Goal: Information Seeking & Learning: Learn about a topic

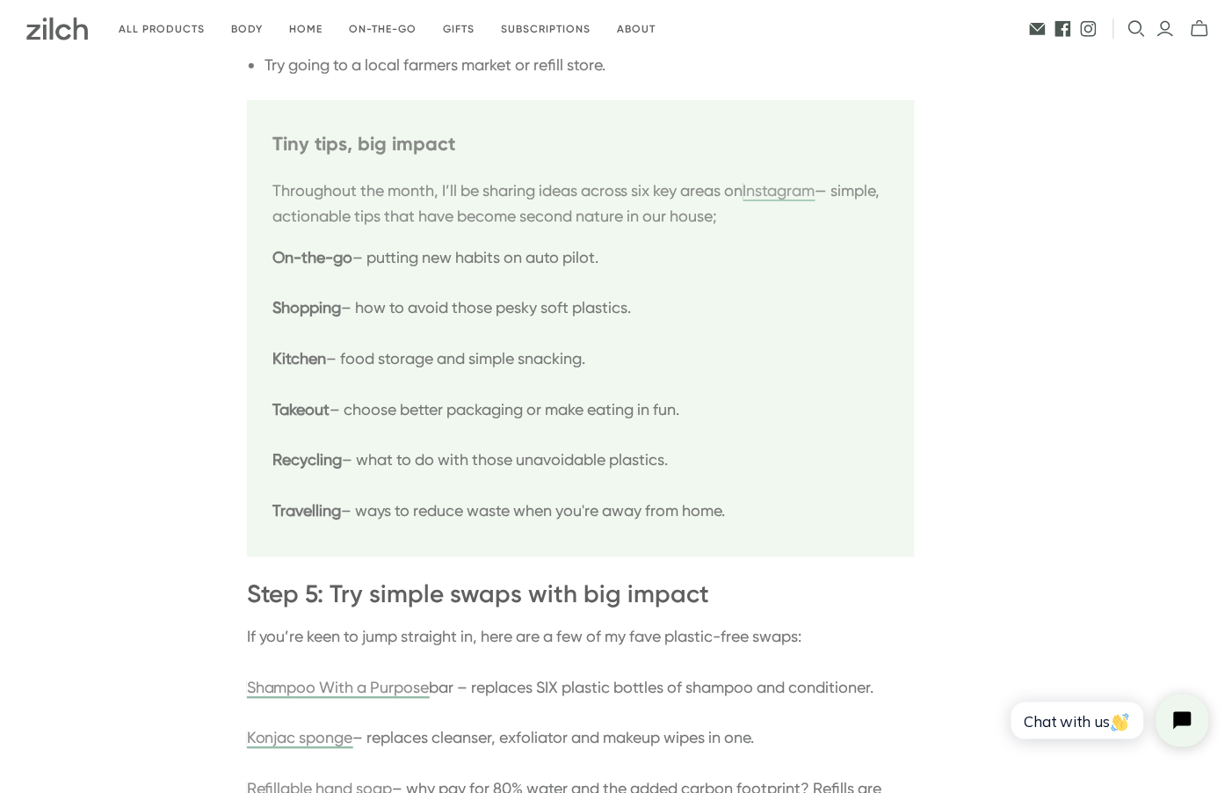
scroll to position [2024, 0]
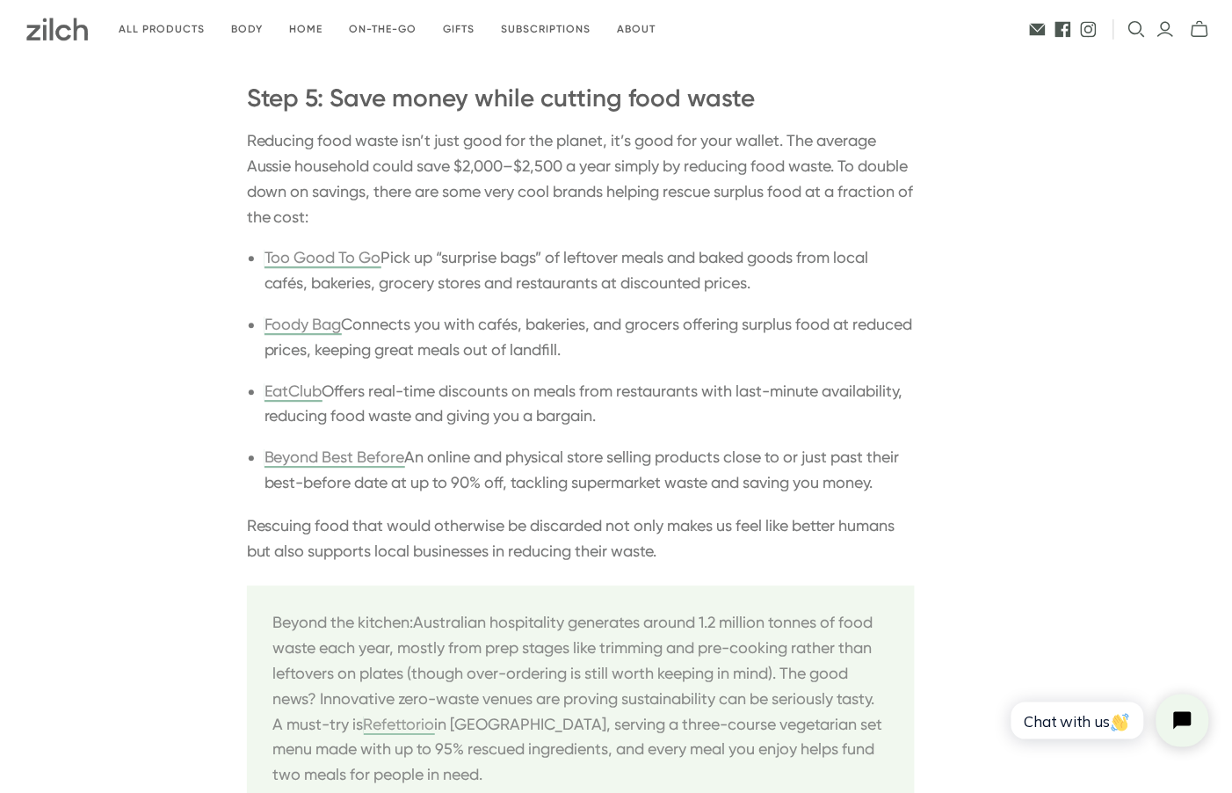
scroll to position [4350, 0]
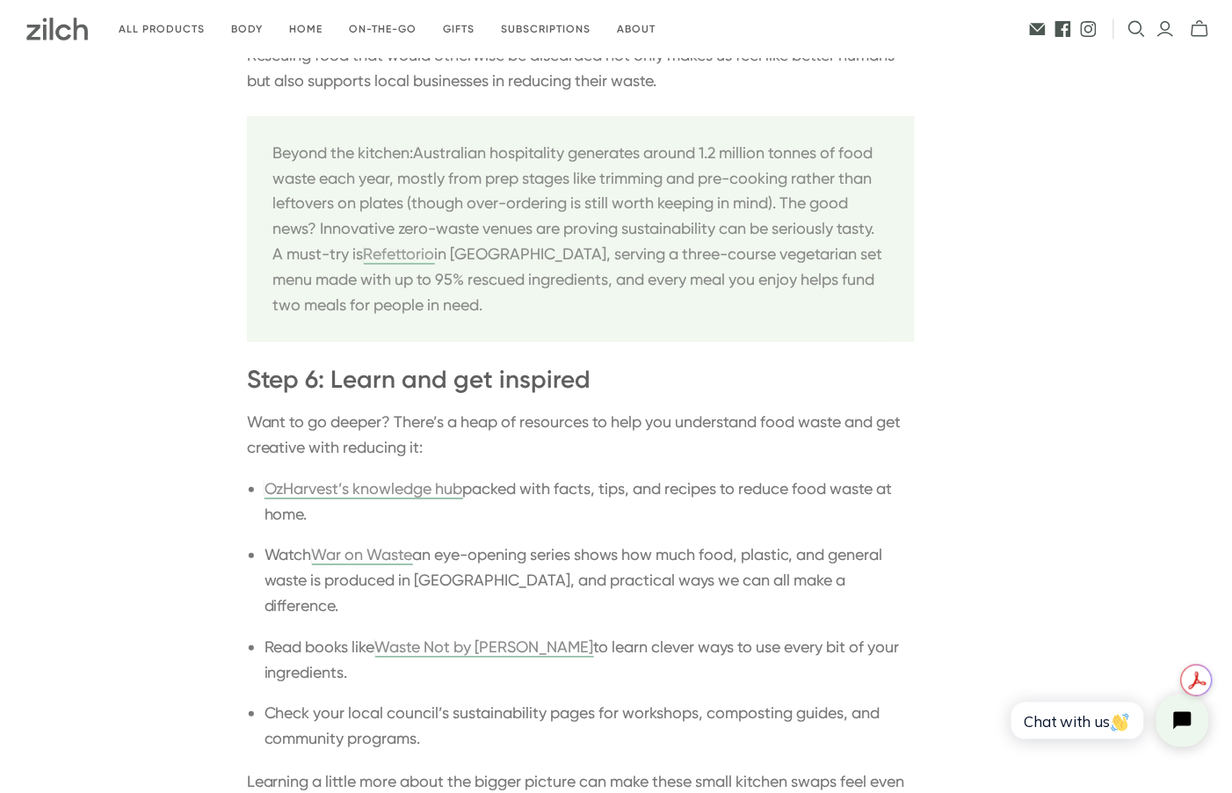
scroll to position [4916, 0]
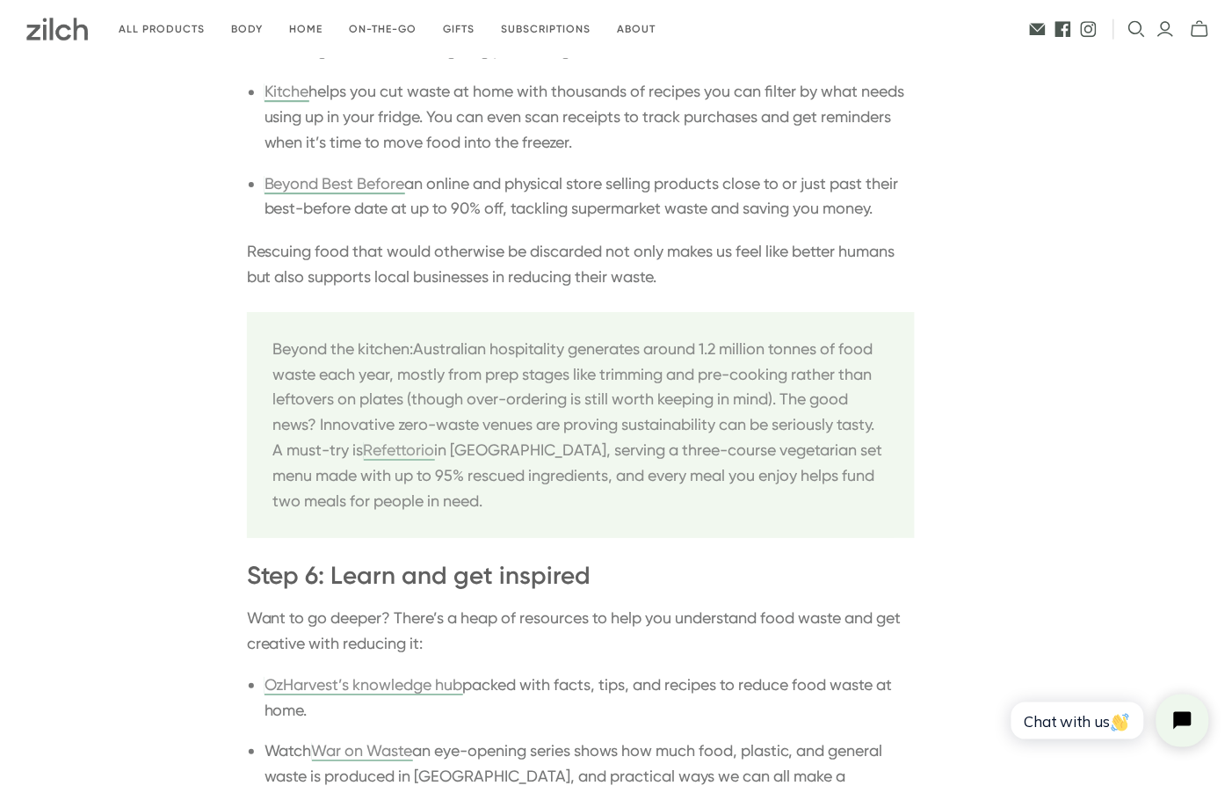
scroll to position [4736, 0]
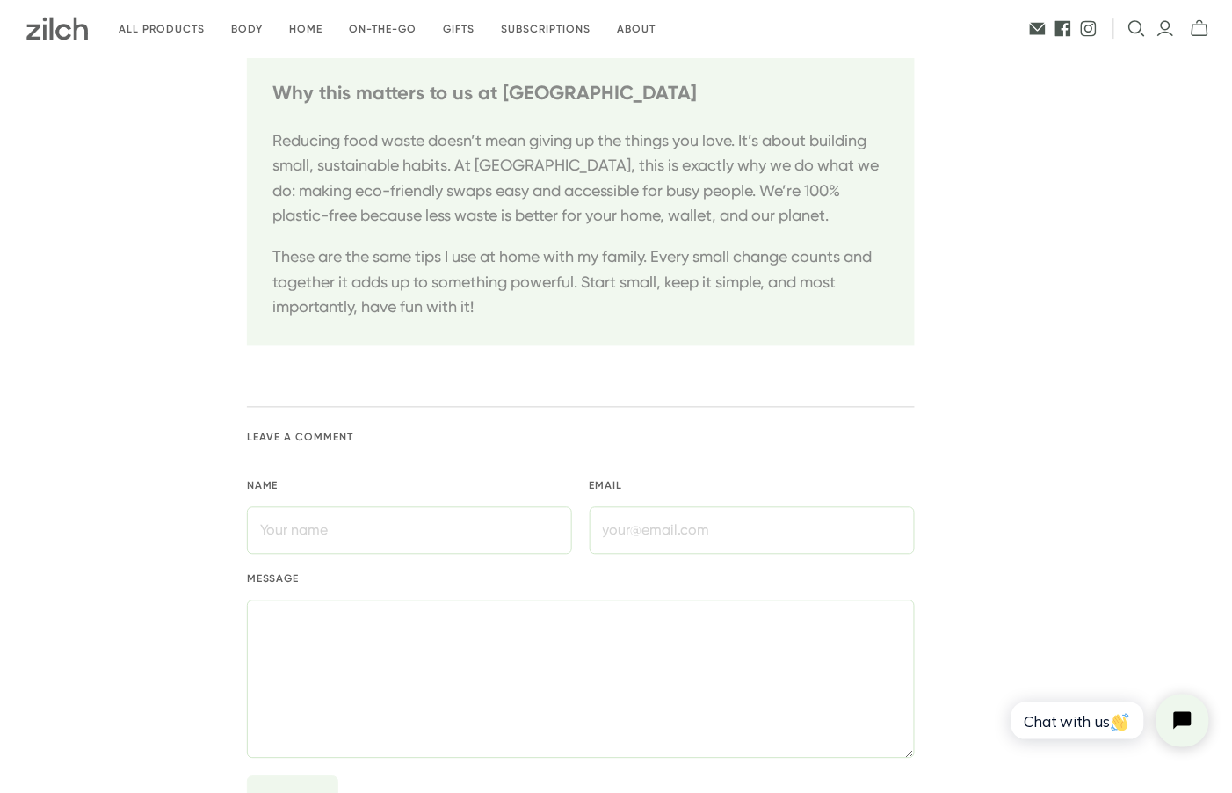
scroll to position [5733, 0]
